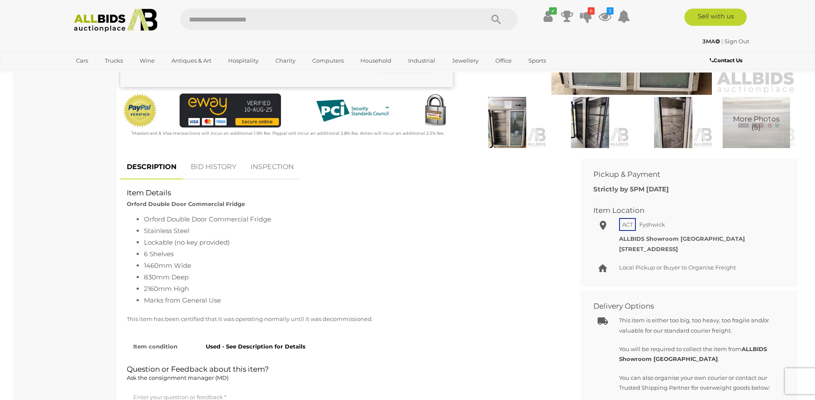
scroll to position [215, 0]
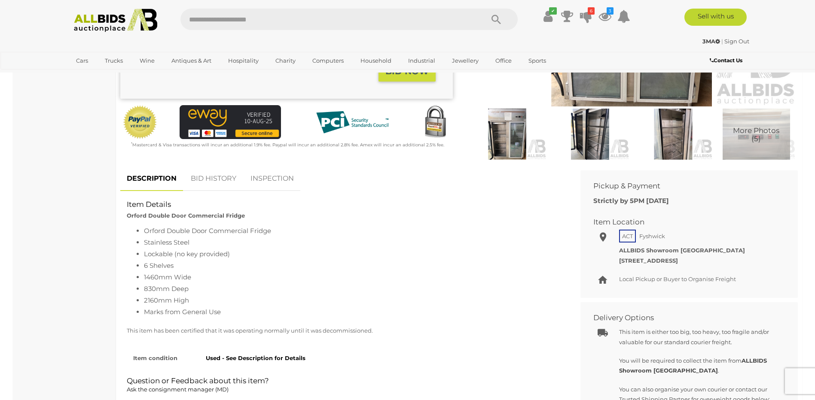
click at [512, 146] on img at bounding box center [507, 134] width 79 height 51
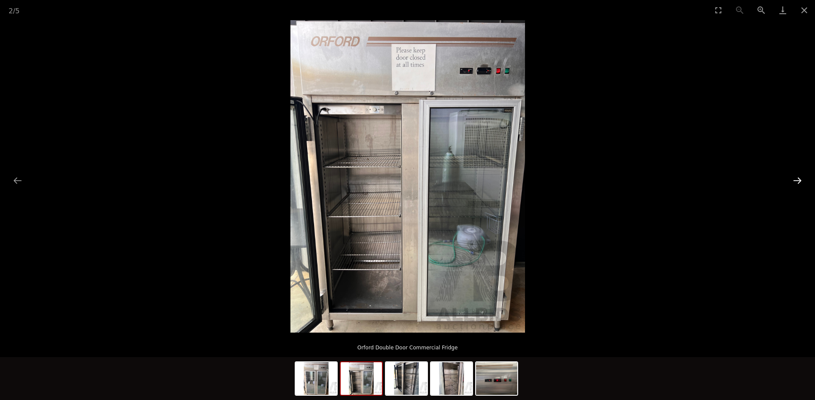
click at [797, 182] on button "Next slide" at bounding box center [797, 180] width 18 height 17
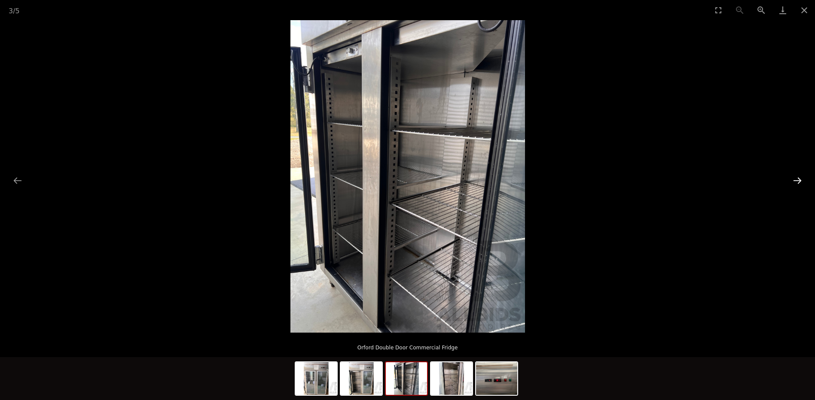
click at [797, 180] on button "Next slide" at bounding box center [797, 180] width 18 height 17
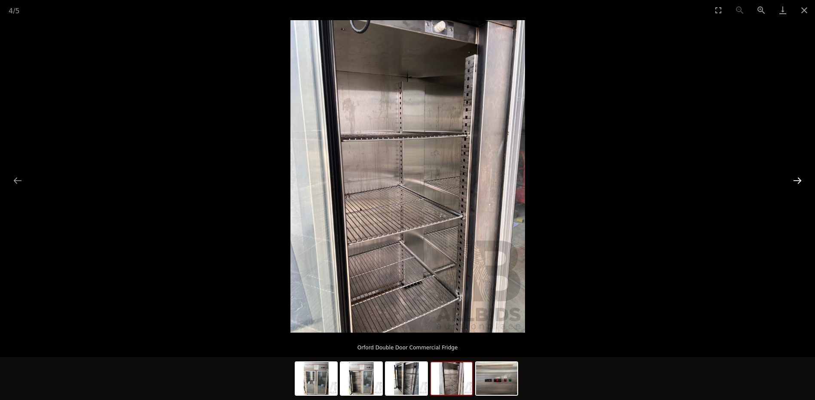
click at [798, 179] on button "Next slide" at bounding box center [797, 180] width 18 height 17
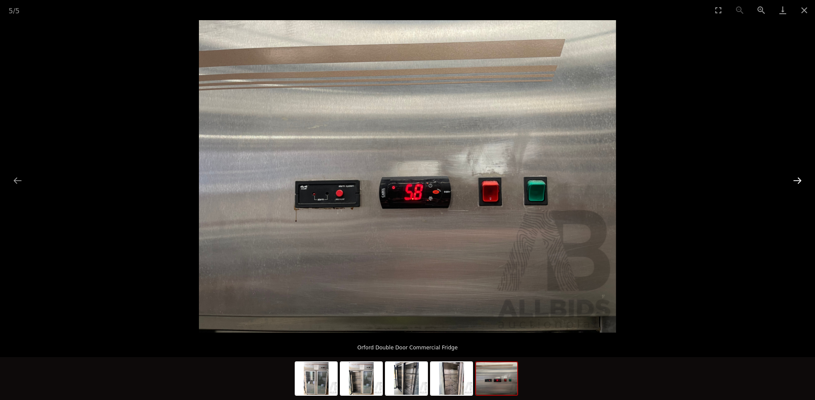
click at [798, 177] on button "Next slide" at bounding box center [797, 180] width 18 height 17
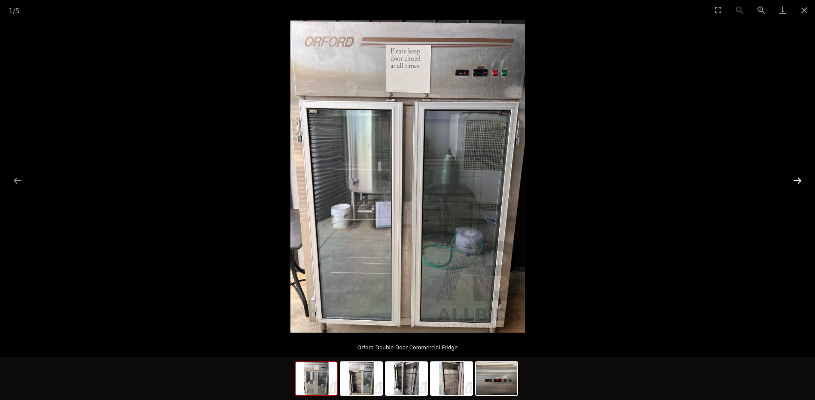
click at [798, 177] on button "Next slide" at bounding box center [797, 180] width 18 height 17
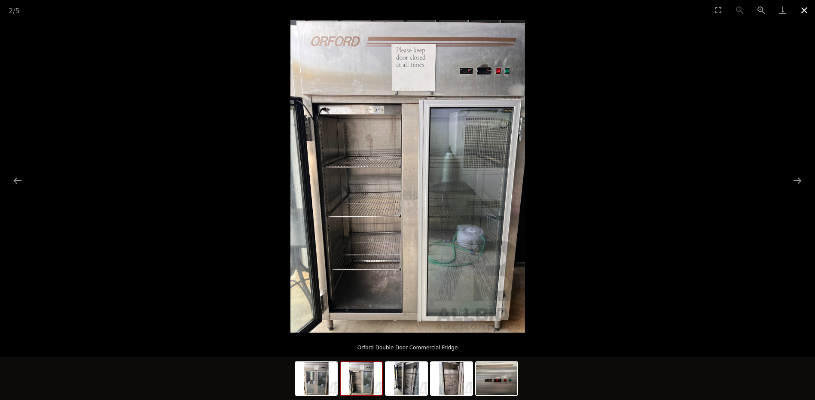
click at [799, 10] on button "Close gallery" at bounding box center [803, 10] width 21 height 20
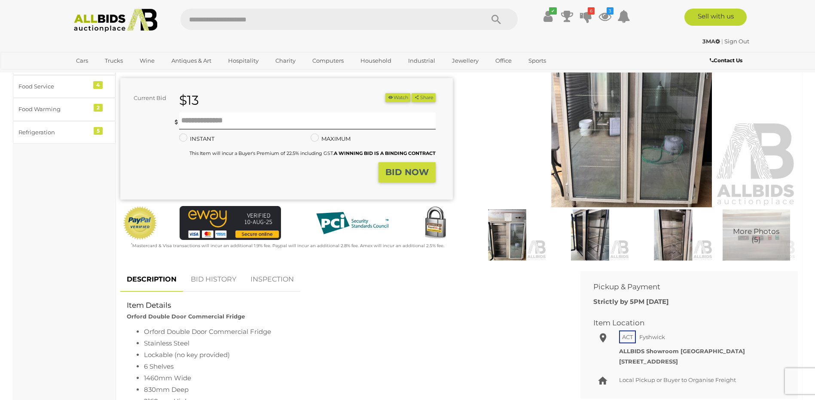
scroll to position [129, 0]
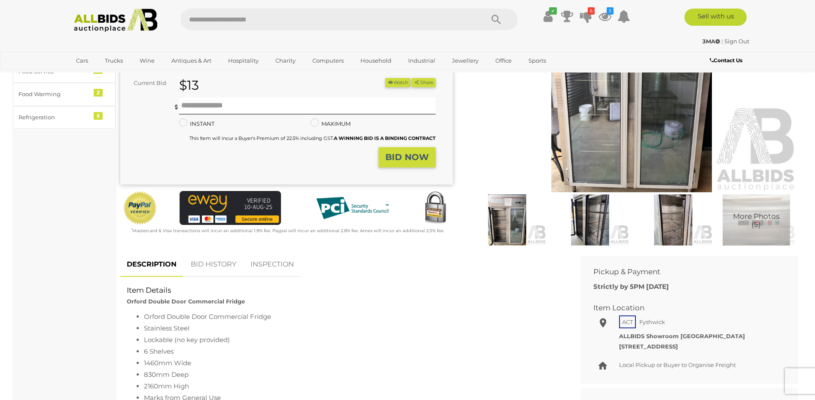
click at [601, 217] on img at bounding box center [590, 220] width 79 height 51
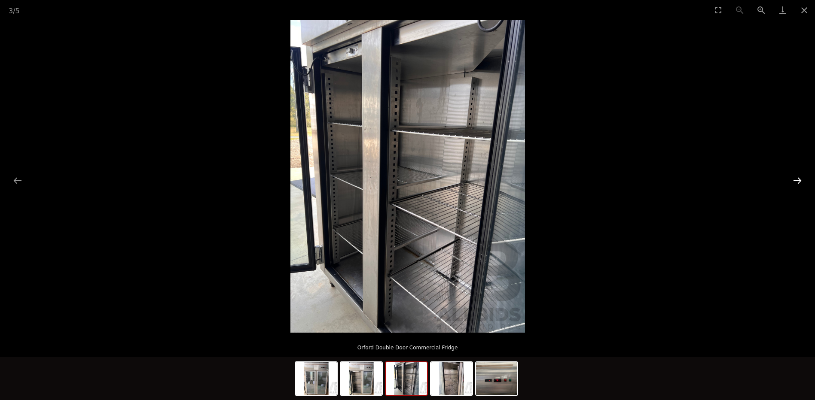
click at [799, 181] on button "Next slide" at bounding box center [797, 180] width 18 height 17
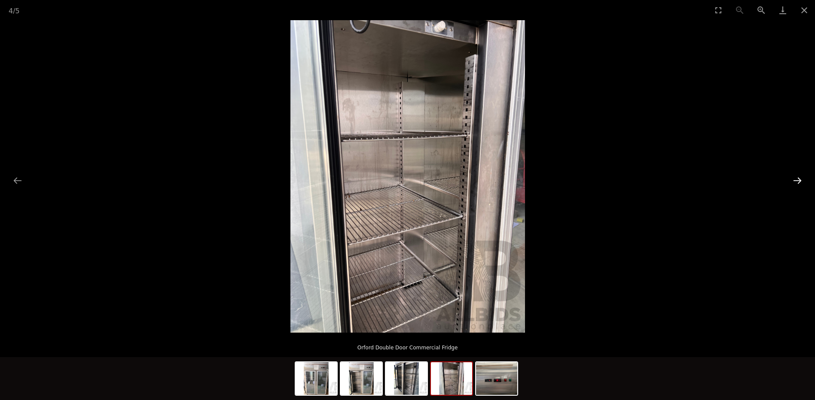
click at [799, 181] on button "Next slide" at bounding box center [797, 180] width 18 height 17
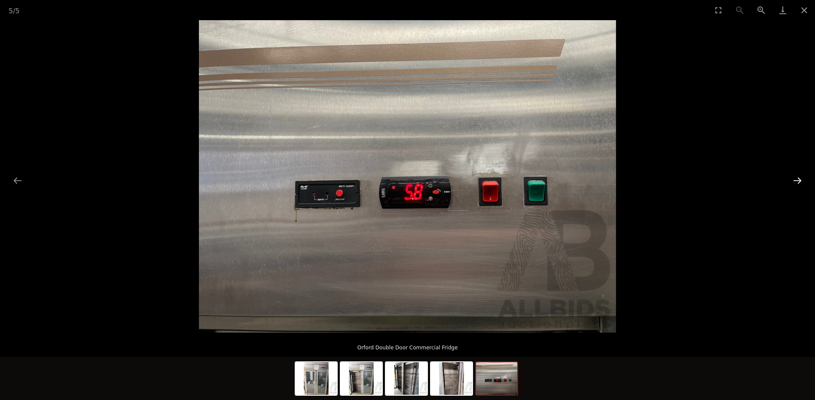
click at [799, 181] on button "Next slide" at bounding box center [797, 180] width 18 height 17
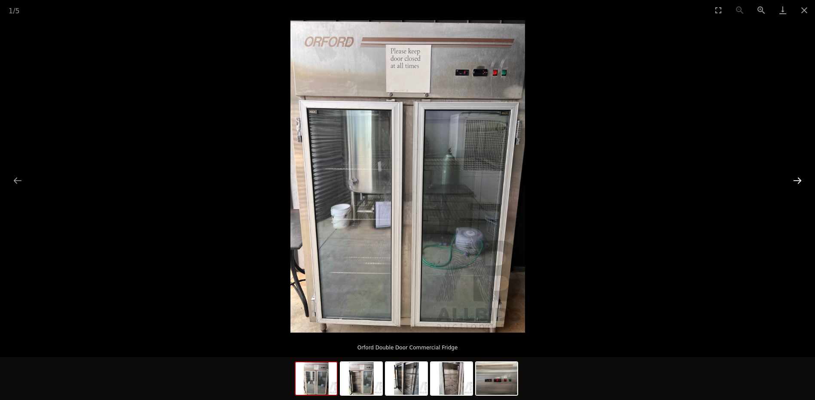
click at [799, 181] on button "Next slide" at bounding box center [797, 180] width 18 height 17
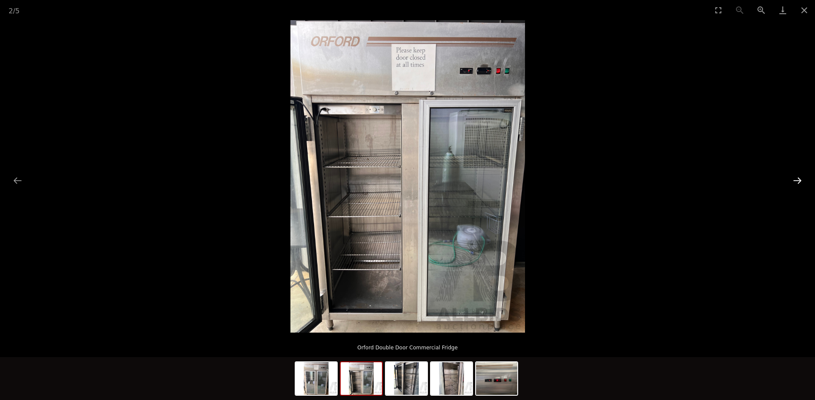
click at [799, 181] on button "Next slide" at bounding box center [797, 180] width 18 height 17
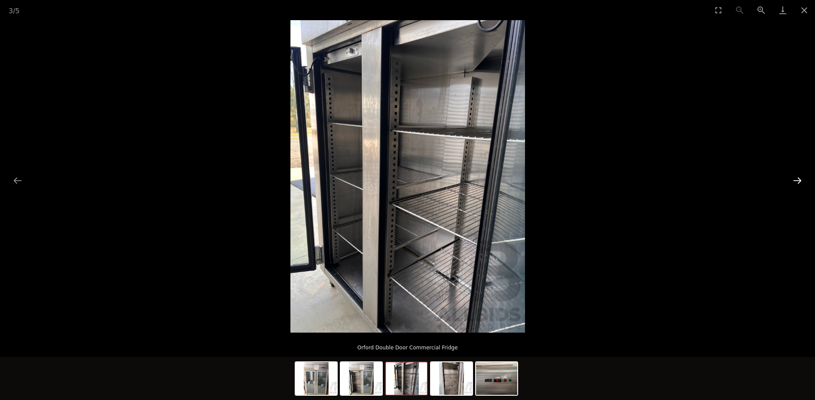
click at [799, 181] on button "Next slide" at bounding box center [797, 180] width 18 height 17
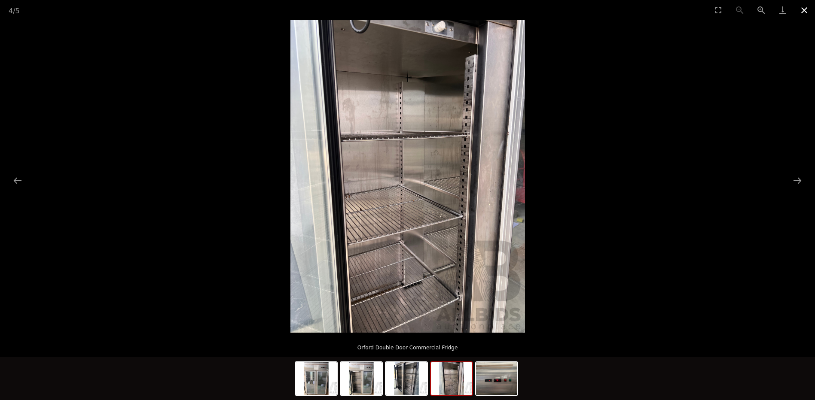
click at [805, 12] on button "Close gallery" at bounding box center [803, 10] width 21 height 20
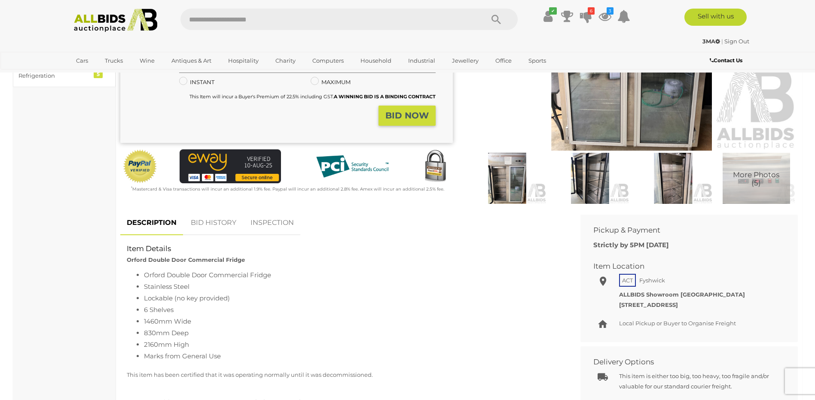
scroll to position [86, 0]
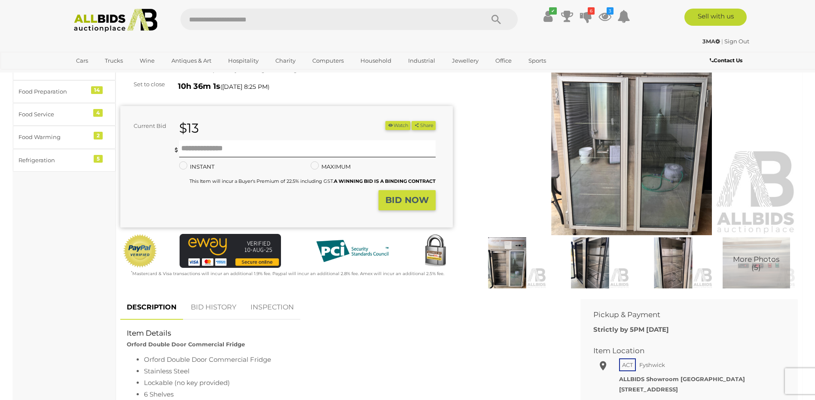
click at [511, 268] on img at bounding box center [507, 263] width 79 height 51
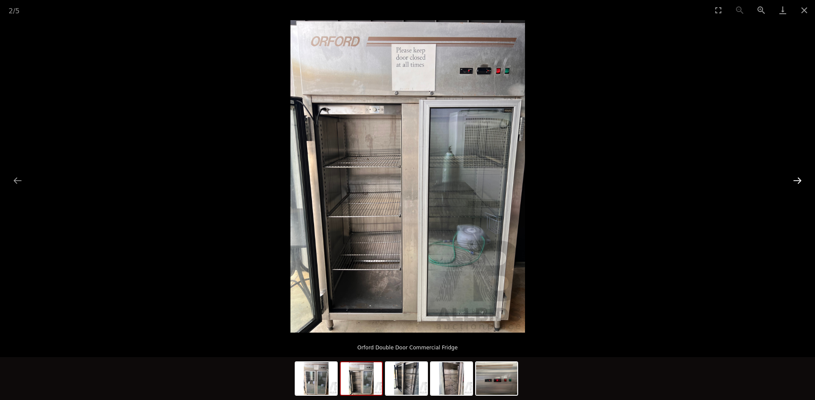
click at [798, 180] on button "Next slide" at bounding box center [797, 180] width 18 height 17
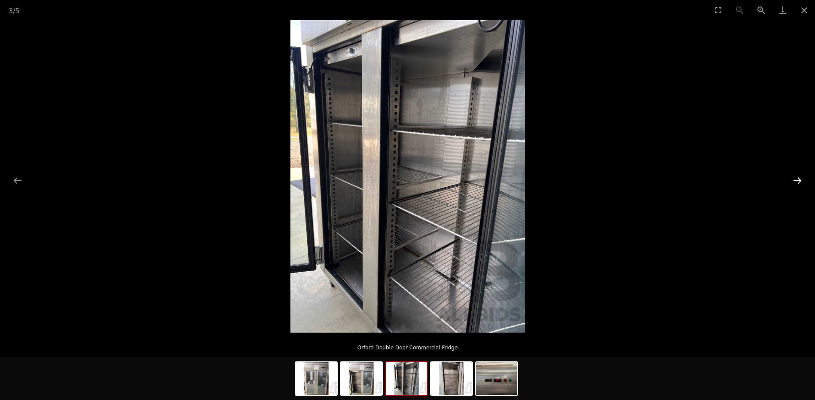
click at [798, 180] on button "Next slide" at bounding box center [797, 180] width 18 height 17
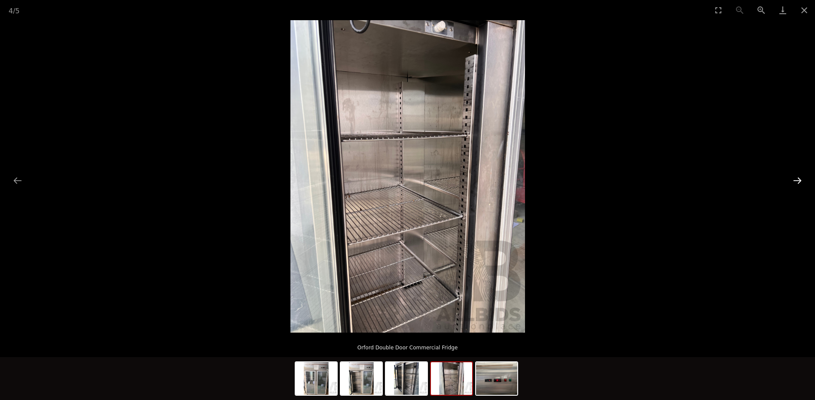
click at [798, 180] on button "Next slide" at bounding box center [797, 180] width 18 height 17
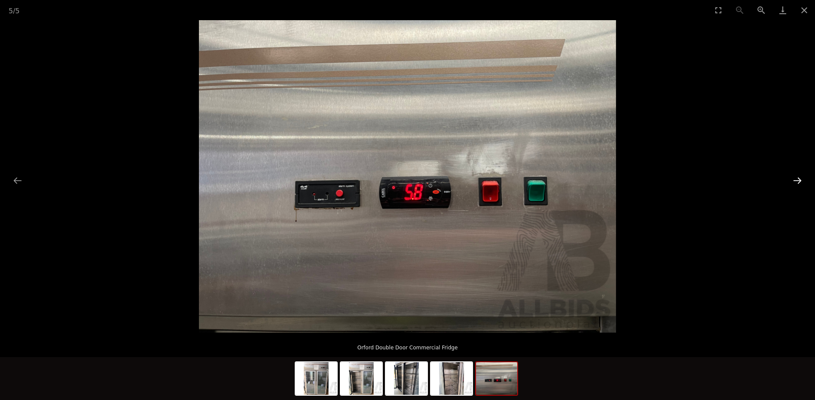
click at [798, 180] on button "Next slide" at bounding box center [797, 180] width 18 height 17
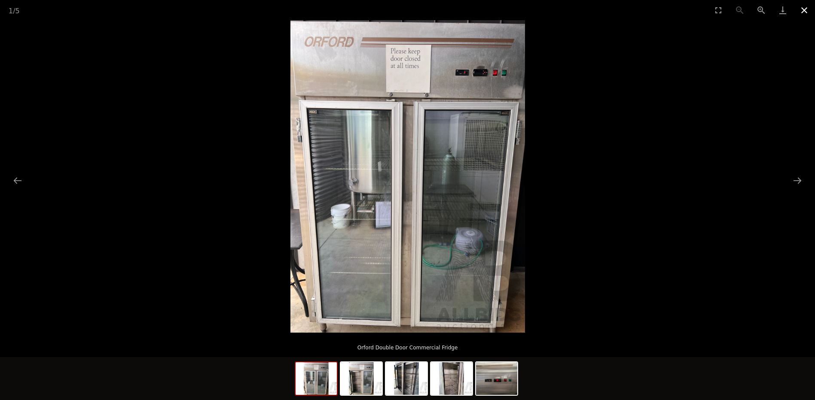
click at [805, 15] on button "Close gallery" at bounding box center [803, 10] width 21 height 20
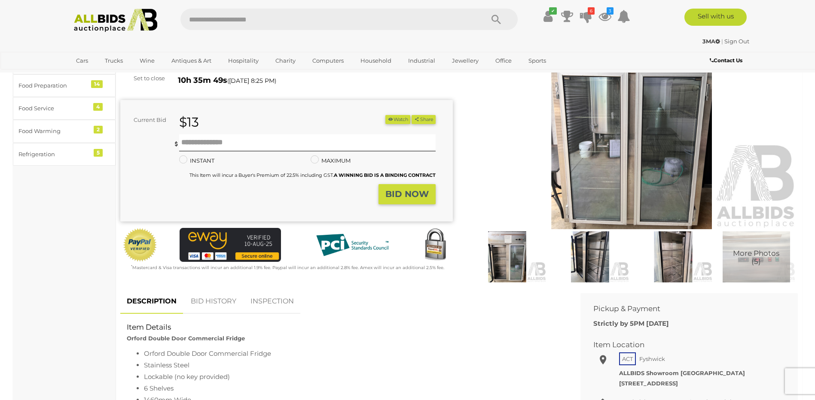
scroll to position [129, 0]
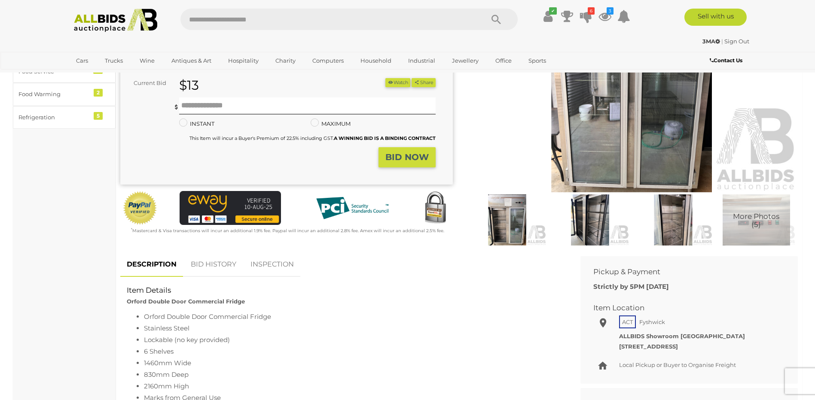
click at [677, 222] on img at bounding box center [673, 220] width 79 height 51
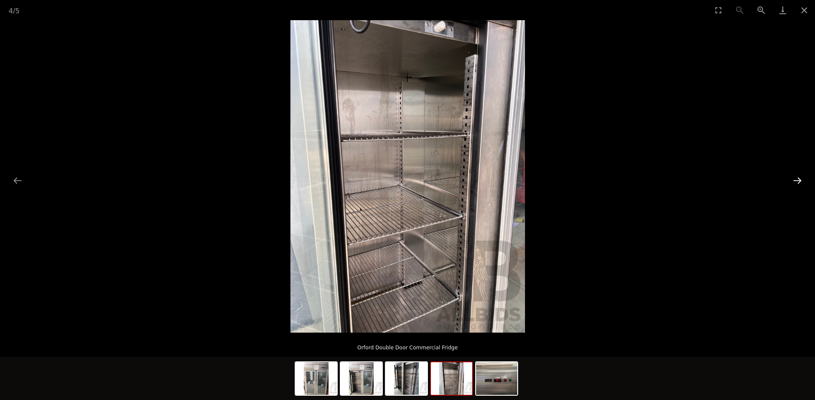
click at [799, 183] on button "Next slide" at bounding box center [797, 180] width 18 height 17
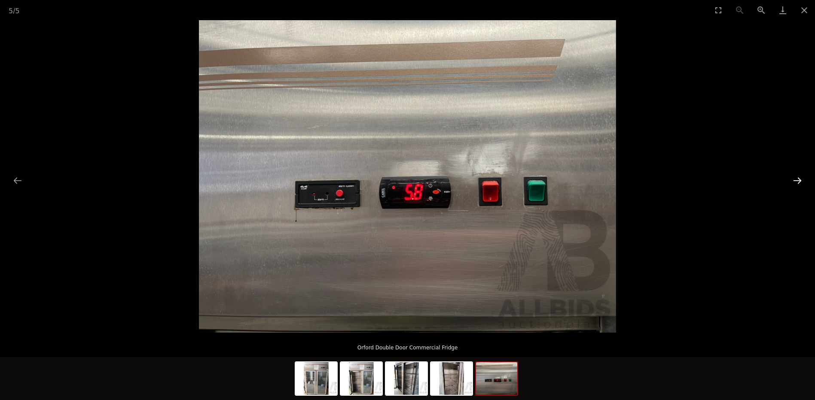
click at [799, 183] on button "Next slide" at bounding box center [797, 180] width 18 height 17
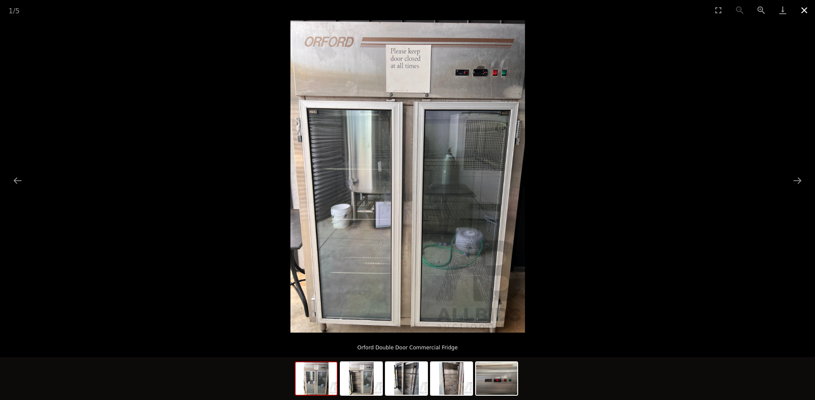
click at [804, 8] on button "Close gallery" at bounding box center [803, 10] width 21 height 20
